Goal: Task Accomplishment & Management: Manage account settings

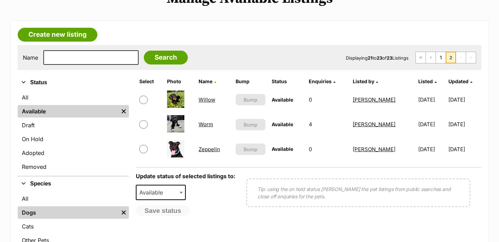
scroll to position [167, 0]
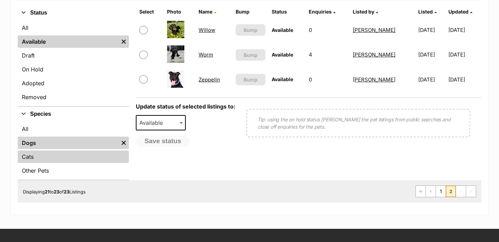
click at [52, 157] on link "Cats" at bounding box center [73, 156] width 111 height 12
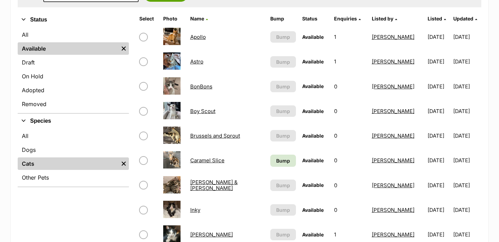
scroll to position [162, 0]
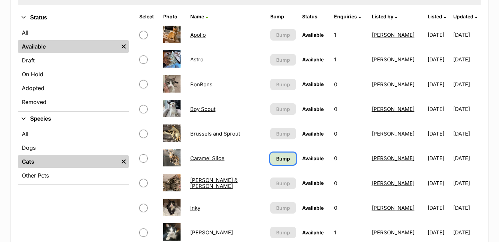
click at [276, 157] on span "Bump" at bounding box center [283, 158] width 14 height 7
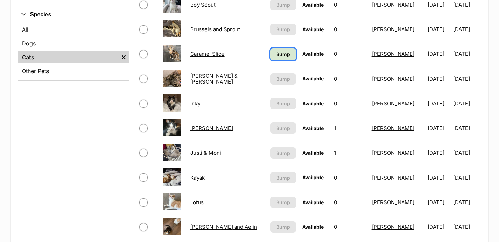
scroll to position [272, 0]
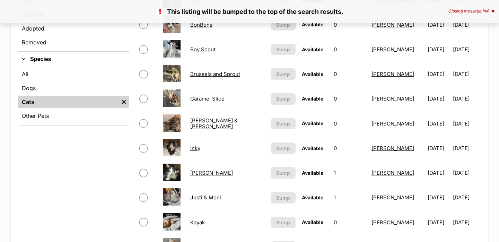
scroll to position [253, 0]
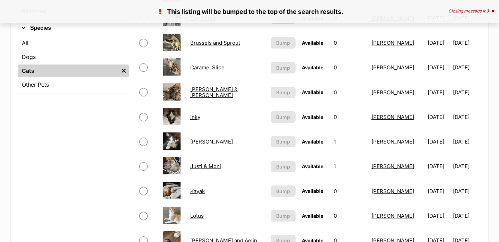
click at [206, 166] on link "Justi & Moni" at bounding box center [205, 166] width 31 height 7
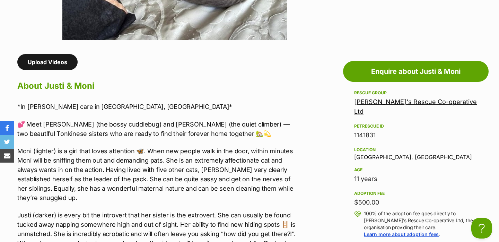
click at [57, 64] on link "Upload Videos" at bounding box center [47, 62] width 60 height 16
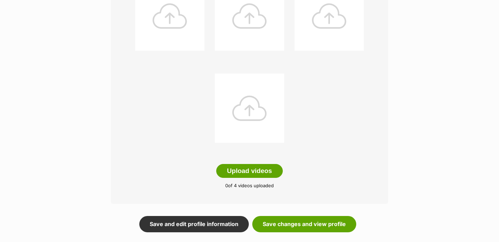
scroll to position [228, 0]
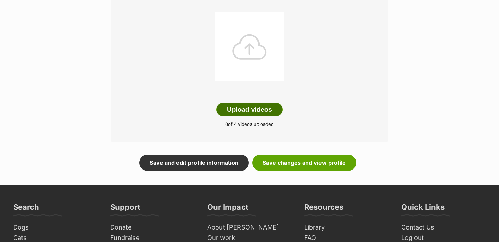
click at [244, 110] on button "Upload videos" at bounding box center [249, 110] width 67 height 14
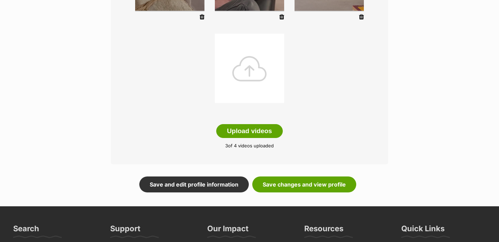
scroll to position [207, 0]
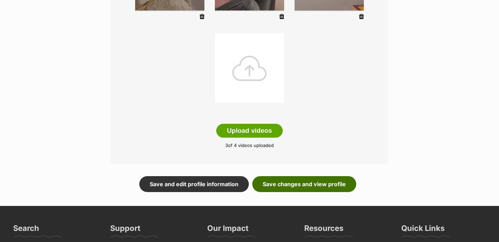
click at [290, 179] on link "Save changes and view profile" at bounding box center [304, 184] width 104 height 16
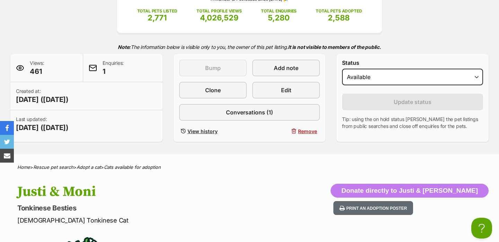
scroll to position [144, 0]
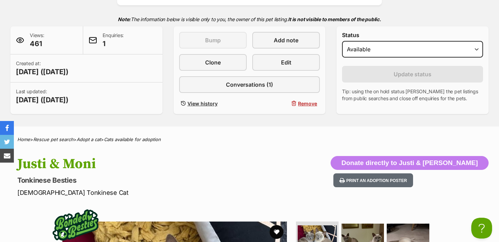
click at [77, 162] on h1 "Justi & Moni" at bounding box center [160, 164] width 287 height 16
copy hgroup "Justi & Moni"
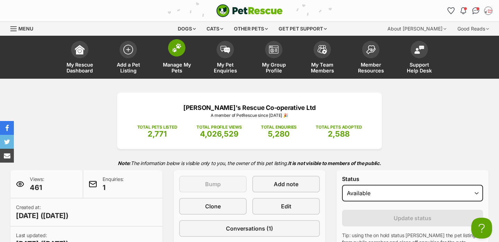
click at [176, 64] on span "Manage My Pets" at bounding box center [176, 68] width 31 height 12
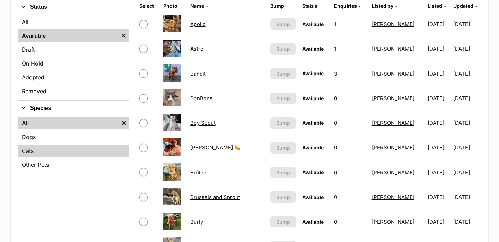
click at [63, 148] on link "Cats" at bounding box center [73, 151] width 111 height 12
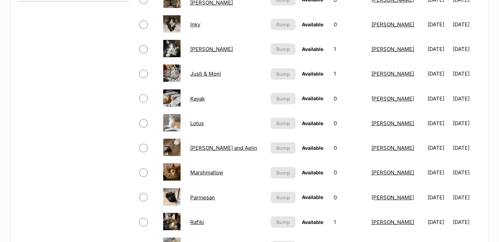
scroll to position [348, 0]
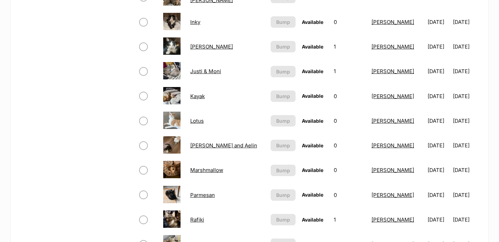
click at [198, 121] on link "Lotus" at bounding box center [197, 121] width 14 height 7
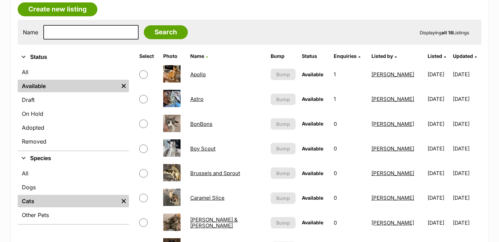
scroll to position [122, 0]
click at [197, 125] on link "BonBons" at bounding box center [201, 124] width 22 height 7
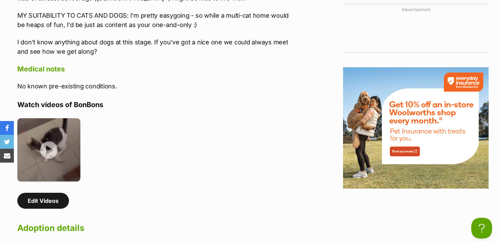
click at [51, 204] on link "Edit Videos" at bounding box center [43, 201] width 52 height 16
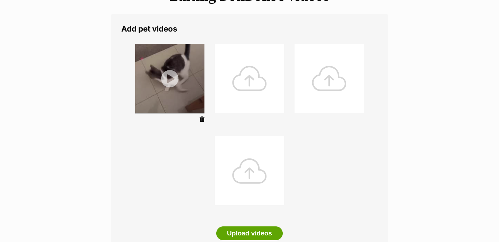
scroll to position [118, 0]
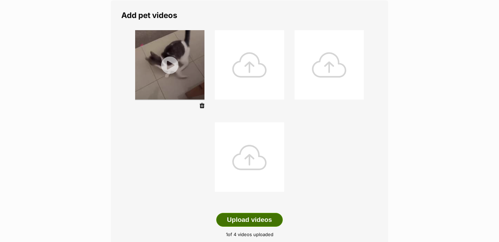
click at [247, 215] on button "Upload videos" at bounding box center [249, 220] width 67 height 14
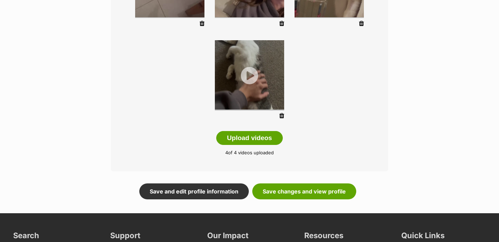
scroll to position [205, 0]
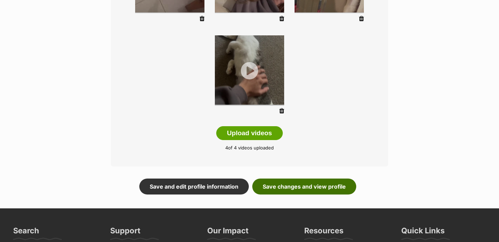
click at [317, 182] on link "Save changes and view profile" at bounding box center [304, 187] width 104 height 16
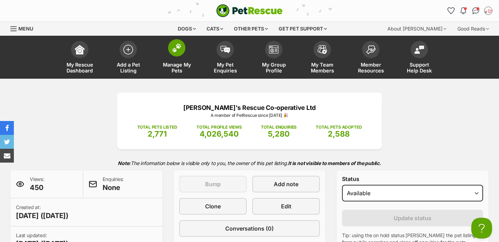
click at [178, 57] on link "Manage My Pets" at bounding box center [177, 57] width 49 height 41
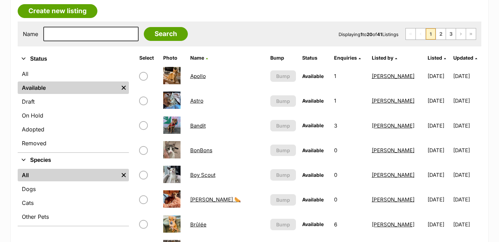
scroll to position [122, 0]
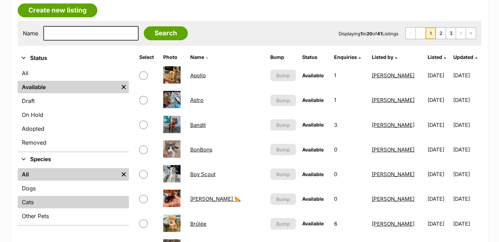
click at [77, 207] on link "Cats" at bounding box center [73, 202] width 111 height 12
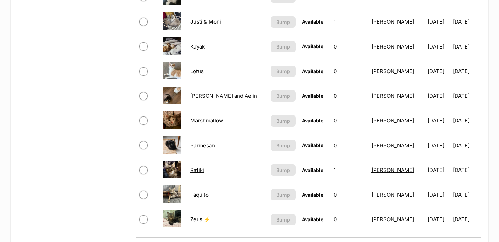
scroll to position [400, 0]
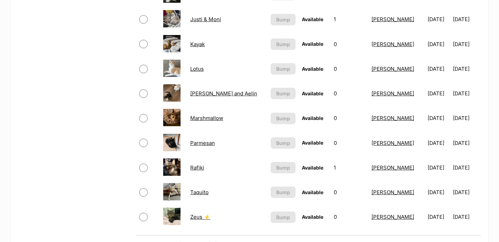
click at [197, 141] on link "Parmesan" at bounding box center [202, 143] width 25 height 7
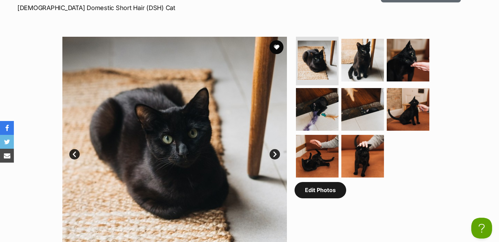
click at [321, 197] on link "Edit Photos" at bounding box center [321, 190] width 52 height 16
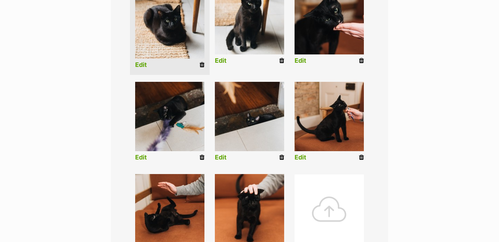
scroll to position [204, 0]
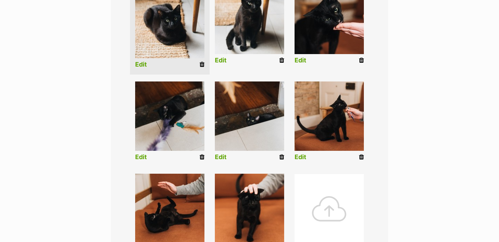
click at [311, 201] on div at bounding box center [329, 208] width 69 height 69
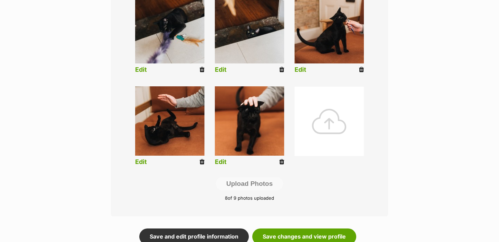
scroll to position [292, 0]
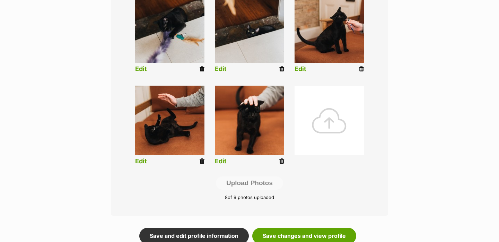
click at [351, 209] on div "Add pet photos Add up to 9 photos or videos to show all the cute sides of Parme…" at bounding box center [249, 20] width 277 height 389
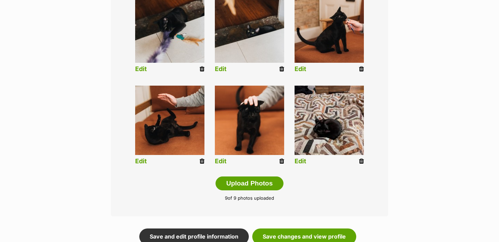
drag, startPoint x: 265, startPoint y: 185, endPoint x: 336, endPoint y: 181, distance: 71.2
click at [336, 181] on div "Add pet photos Add up to 9 photos or videos to show all the cute sides of Parme…" at bounding box center [249, 21] width 277 height 390
click at [307, 164] on li "Edit" at bounding box center [330, 126] width 80 height 89
click at [301, 162] on link "Edit" at bounding box center [301, 161] width 12 height 7
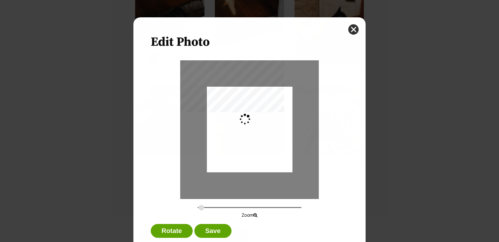
scroll to position [0, 0]
drag, startPoint x: 199, startPoint y: 208, endPoint x: 207, endPoint y: 208, distance: 8.0
type input "0.3644"
click at [207, 208] on input "Dialog Window - Close (Press escape to close)" at bounding box center [250, 207] width 104 height 7
click at [229, 186] on div "Dialog Window - Close (Press escape to close)" at bounding box center [252, 132] width 114 height 151
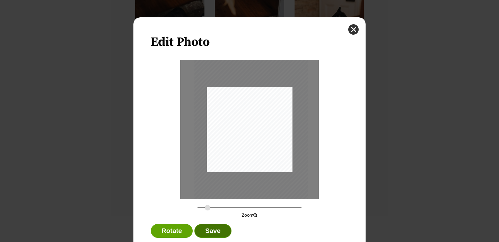
click at [209, 228] on button "Save" at bounding box center [213, 231] width 37 height 14
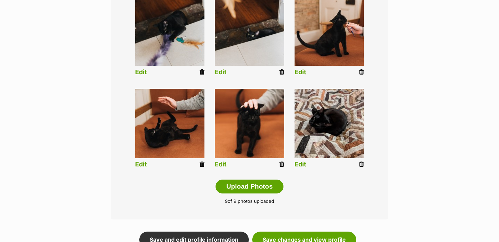
scroll to position [320, 0]
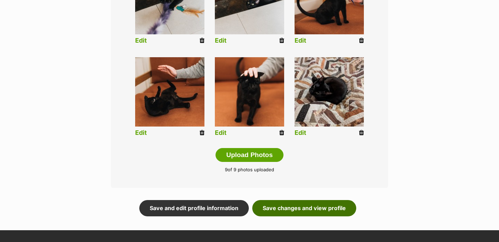
click at [287, 207] on link "Save changes and view profile" at bounding box center [304, 208] width 104 height 16
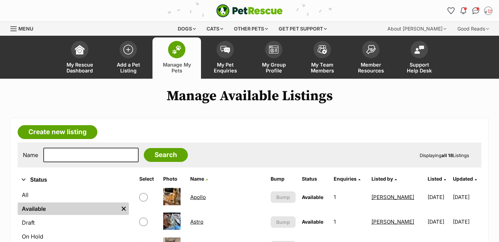
click at [189, 53] on link "Manage My Pets" at bounding box center [177, 57] width 49 height 41
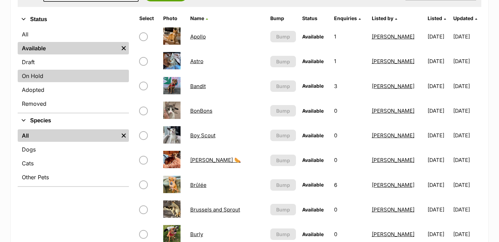
scroll to position [169, 0]
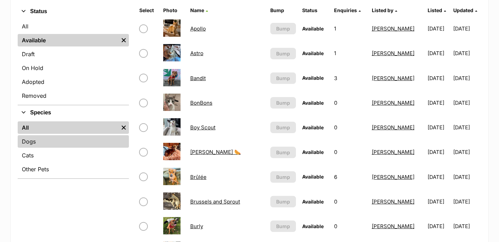
click at [87, 142] on link "Dogs" at bounding box center [73, 141] width 111 height 12
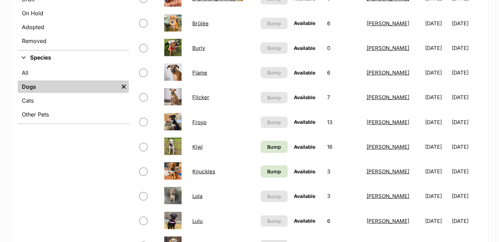
scroll to position [230, 0]
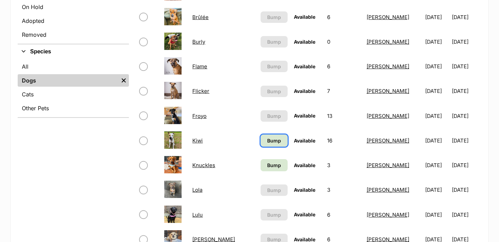
click at [267, 143] on span "Bump" at bounding box center [274, 140] width 14 height 7
click at [267, 165] on span "Bump" at bounding box center [274, 165] width 14 height 7
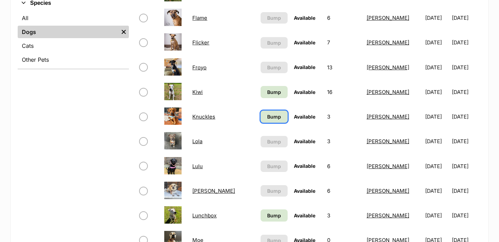
scroll to position [322, 0]
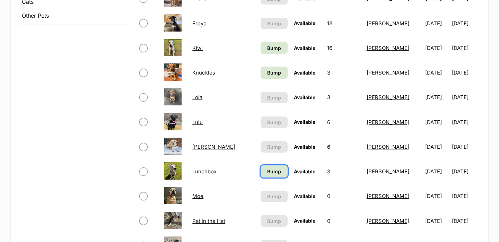
click at [267, 171] on span "Bump" at bounding box center [274, 171] width 14 height 7
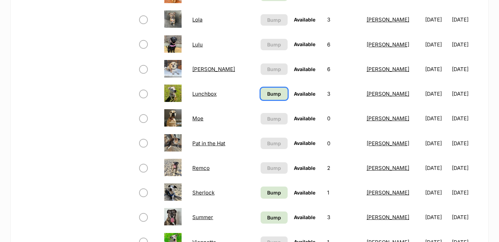
scroll to position [402, 0]
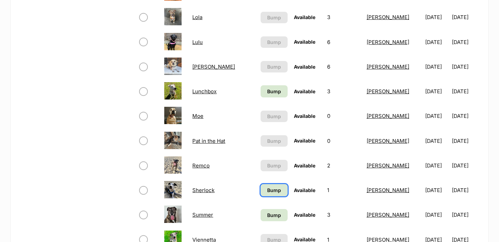
click at [267, 190] on span "Bump" at bounding box center [274, 190] width 14 height 7
click at [267, 217] on span "Bump" at bounding box center [274, 215] width 14 height 7
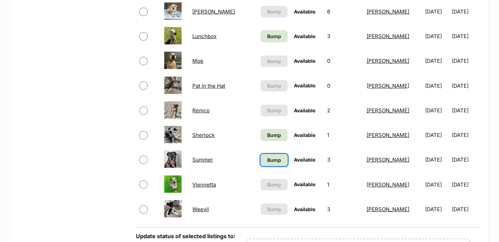
scroll to position [458, 0]
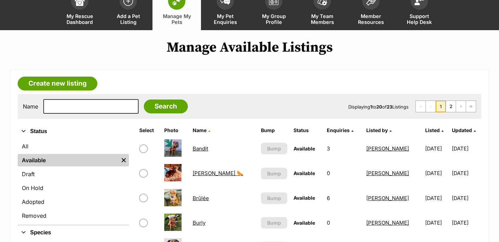
scroll to position [49, 0]
click at [452, 109] on link "2" at bounding box center [451, 106] width 10 height 11
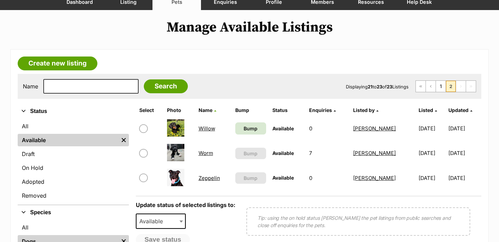
scroll to position [71, 0]
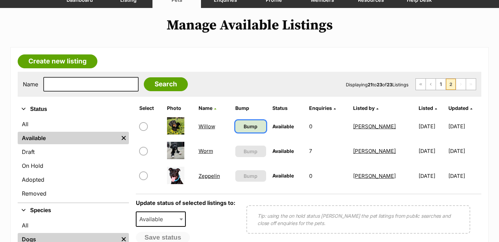
click at [244, 126] on span "Bump" at bounding box center [251, 126] width 14 height 7
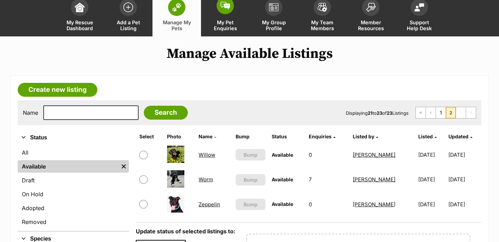
scroll to position [43, 0]
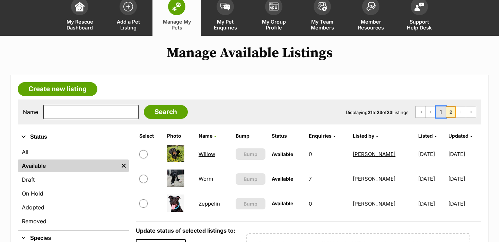
click at [440, 113] on link "1" at bounding box center [441, 111] width 10 height 11
click at [443, 115] on link "1" at bounding box center [441, 111] width 10 height 11
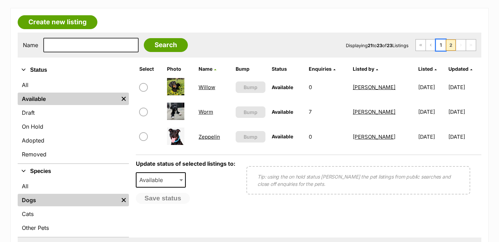
scroll to position [110, 0]
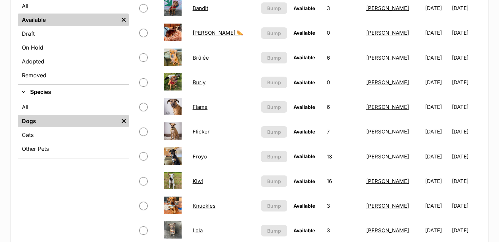
scroll to position [195, 0]
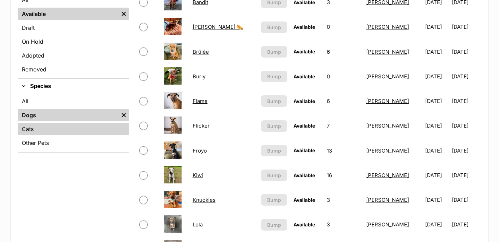
click at [83, 134] on link "Cats" at bounding box center [73, 129] width 111 height 12
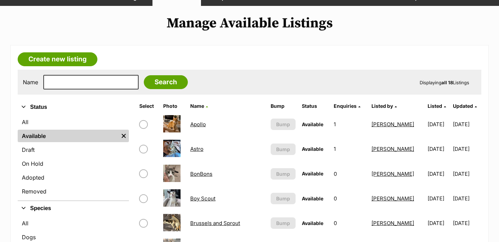
scroll to position [56, 0]
